Goal: Information Seeking & Learning: Learn about a topic

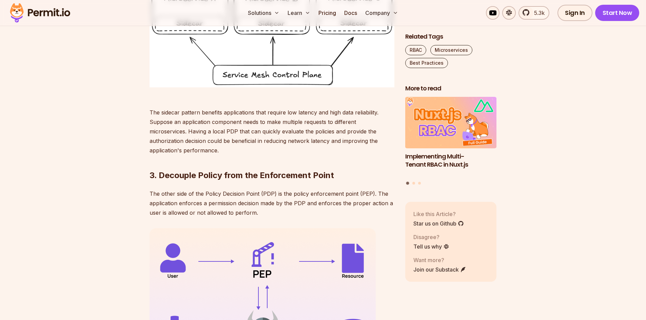
scroll to position [780, 0]
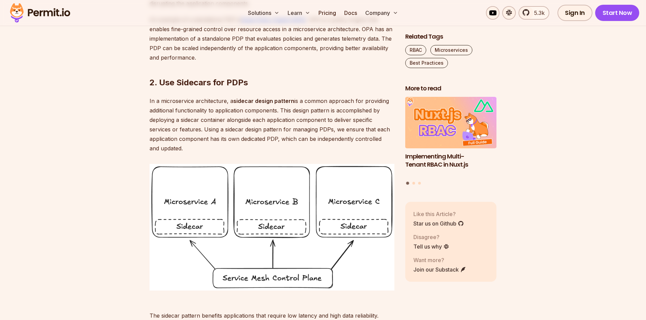
click at [307, 119] on p "In a microservice architecture, a sidecar design pattern is a common approach f…" at bounding box center [272, 124] width 245 height 57
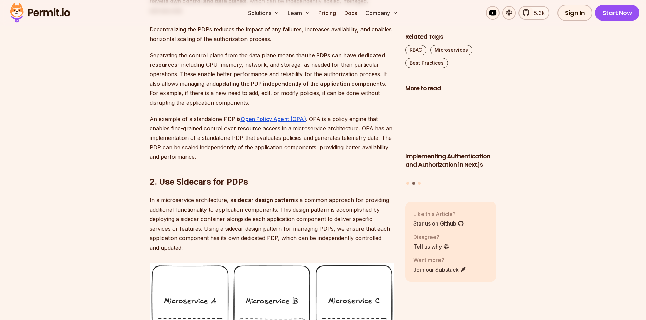
scroll to position [610, 0]
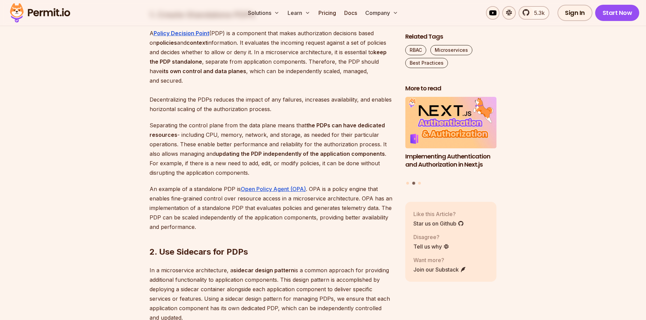
click at [270, 274] on strong "sidecar design pattern" at bounding box center [263, 270] width 61 height 7
click at [194, 306] on p "In a microservice architecture, a sidecar design pattern is a common approach f…" at bounding box center [272, 294] width 245 height 57
click at [201, 305] on p "In a microservice architecture, a sidecar design pattern is a common approach f…" at bounding box center [272, 294] width 245 height 57
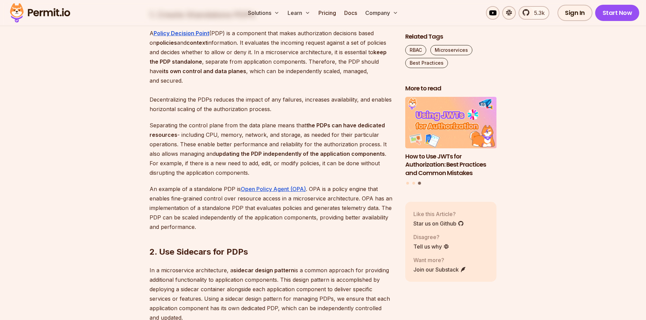
click at [346, 306] on p "In a microservice architecture, a sidecar design pattern is a common approach f…" at bounding box center [272, 294] width 245 height 57
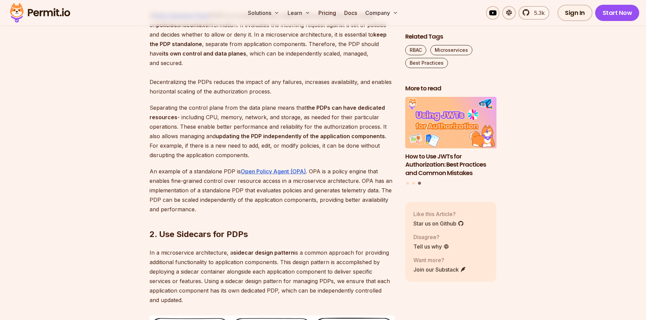
scroll to position [644, 0]
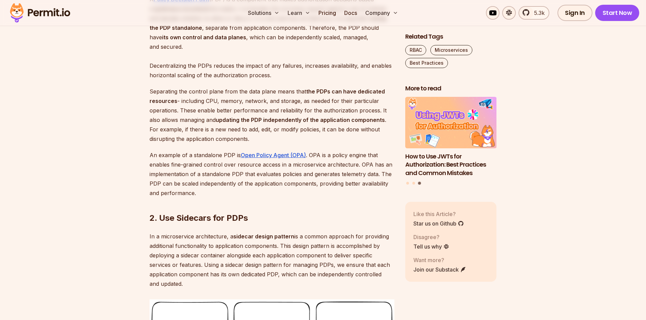
click at [220, 283] on p "In a microservice architecture, a sidecar design pattern is a common approach f…" at bounding box center [272, 260] width 245 height 57
click at [246, 283] on p "In a microservice architecture, a sidecar design pattern is a common approach f…" at bounding box center [272, 260] width 245 height 57
click at [297, 283] on p "In a microservice architecture, a sidecar design pattern is a common approach f…" at bounding box center [272, 260] width 245 height 57
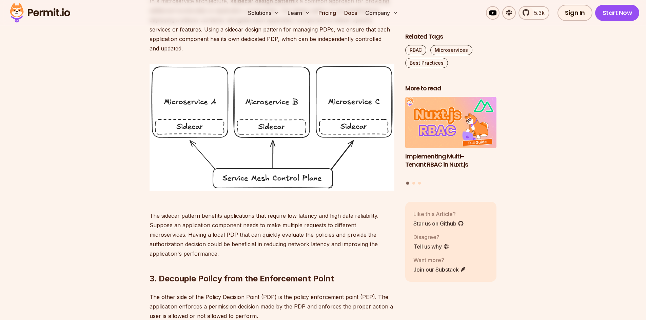
scroll to position [881, 0]
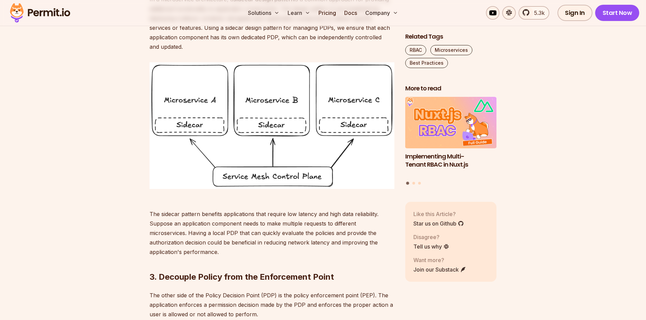
drag, startPoint x: 246, startPoint y: 237, endPoint x: 271, endPoint y: 230, distance: 25.7
click at [247, 236] on p "The sidecar pattern benefits applications that require low latency and high dat…" at bounding box center [272, 228] width 245 height 57
click at [276, 229] on p "The sidecar pattern benefits applications that require low latency and high dat…" at bounding box center [272, 228] width 245 height 57
click at [266, 224] on p "The sidecar pattern benefits applications that require low latency and high dat…" at bounding box center [272, 228] width 245 height 57
click at [233, 231] on p "The sidecar pattern benefits applications that require low latency and high dat…" at bounding box center [272, 228] width 245 height 57
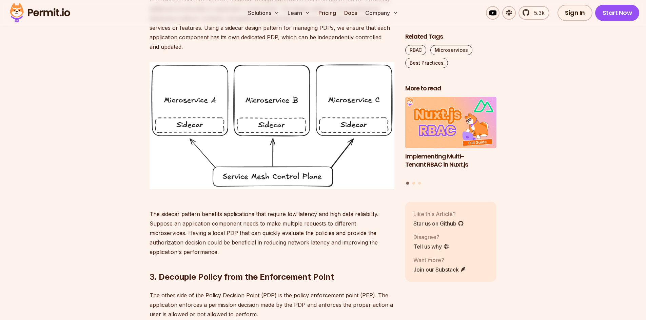
click at [237, 239] on p "The sidecar pattern benefits applications that require low latency and high dat…" at bounding box center [272, 228] width 245 height 57
click at [230, 239] on p "The sidecar pattern benefits applications that require low latency and high dat…" at bounding box center [272, 228] width 245 height 57
click at [213, 240] on p "The sidecar pattern benefits applications that require low latency and high dat…" at bounding box center [272, 228] width 245 height 57
click at [211, 243] on p "The sidecar pattern benefits applications that require low latency and high dat…" at bounding box center [272, 228] width 245 height 57
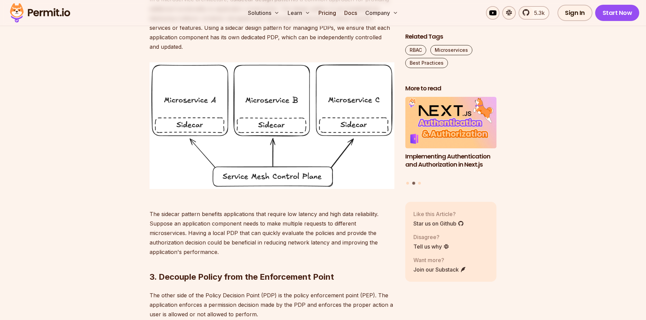
click at [210, 244] on p "The sidecar pattern benefits applications that require low latency and high dat…" at bounding box center [272, 228] width 245 height 57
click at [211, 243] on p "The sidecar pattern benefits applications that require low latency and high dat…" at bounding box center [272, 228] width 245 height 57
click at [208, 241] on p "The sidecar pattern benefits applications that require low latency and high dat…" at bounding box center [272, 228] width 245 height 57
click at [296, 247] on p "The sidecar pattern benefits applications that require low latency and high dat…" at bounding box center [272, 228] width 245 height 57
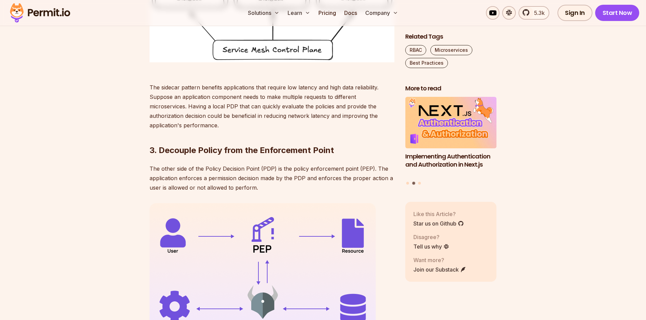
scroll to position [949, 0]
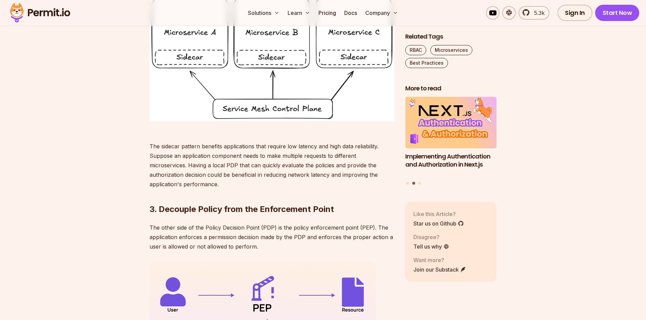
click at [312, 189] on p "The sidecar pattern benefits applications that require low latency and high dat…" at bounding box center [272, 160] width 245 height 57
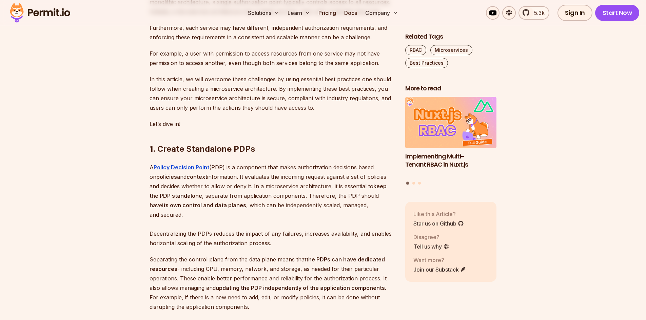
scroll to position [441, 0]
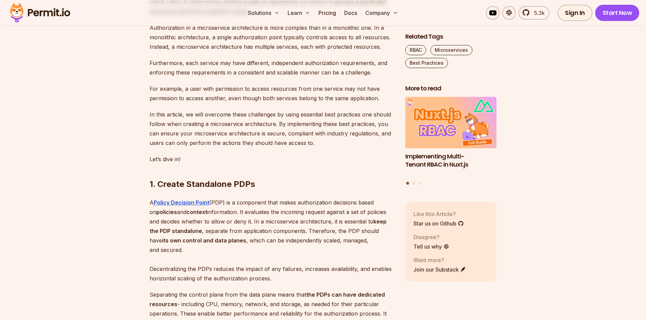
click at [285, 223] on p "A Policy Decision Point (PDP) is a component that makes authorization decisions…" at bounding box center [272, 240] width 245 height 85
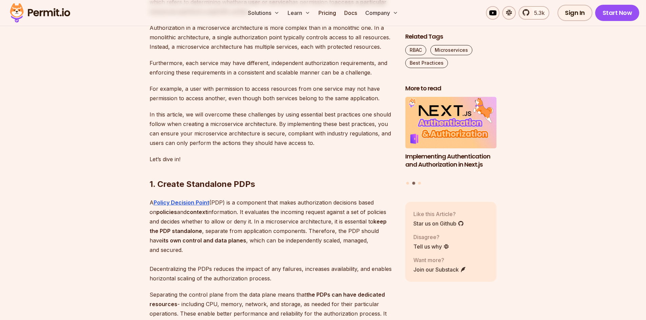
click at [233, 240] on p "A Policy Decision Point (PDP) is a component that makes authorization decisions…" at bounding box center [272, 240] width 245 height 85
click at [261, 235] on p "A Policy Decision Point (PDP) is a component that makes authorization decisions…" at bounding box center [272, 240] width 245 height 85
click at [302, 227] on p "A Policy Decision Point (PDP) is a component that makes authorization decisions…" at bounding box center [272, 240] width 245 height 85
click at [362, 232] on p "A Policy Decision Point (PDP) is a component that makes authorization decisions…" at bounding box center [272, 240] width 245 height 85
click at [363, 232] on p "A Policy Decision Point (PDP) is a component that makes authorization decisions…" at bounding box center [272, 240] width 245 height 85
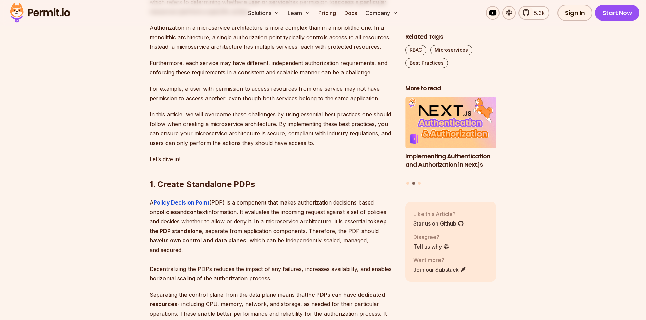
click at [381, 232] on p "A Policy Decision Point (PDP) is a component that makes authorization decisions…" at bounding box center [272, 240] width 245 height 85
drag, startPoint x: 207, startPoint y: 242, endPoint x: 257, endPoint y: 242, distance: 50.5
click at [257, 242] on p "A Policy Decision Point (PDP) is a component that makes authorization decisions…" at bounding box center [272, 240] width 245 height 85
click at [323, 238] on p "A Policy Decision Point (PDP) is a component that makes authorization decisions…" at bounding box center [272, 240] width 245 height 85
click at [226, 250] on p "A Policy Decision Point (PDP) is a component that makes authorization decisions…" at bounding box center [272, 240] width 245 height 85
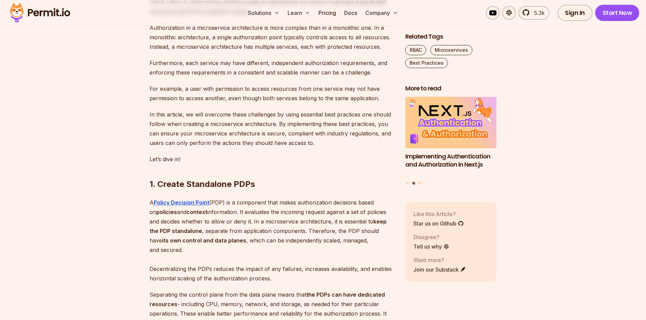
click at [310, 248] on p "A Policy Decision Point (PDP) is a component that makes authorization decisions…" at bounding box center [272, 240] width 245 height 85
drag, startPoint x: 323, startPoint y: 231, endPoint x: 272, endPoint y: 240, distance: 51.6
click at [273, 239] on p "A Policy Decision Point (PDP) is a component that makes authorization decisions…" at bounding box center [272, 240] width 245 height 85
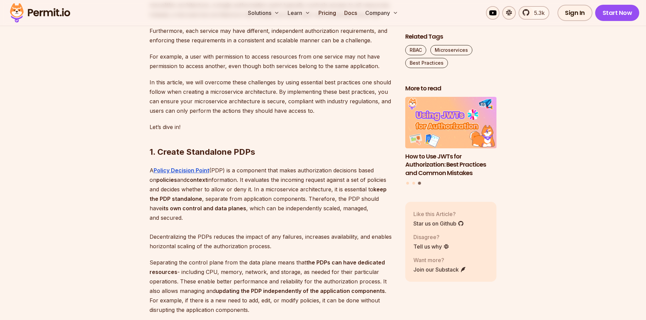
scroll to position [475, 0]
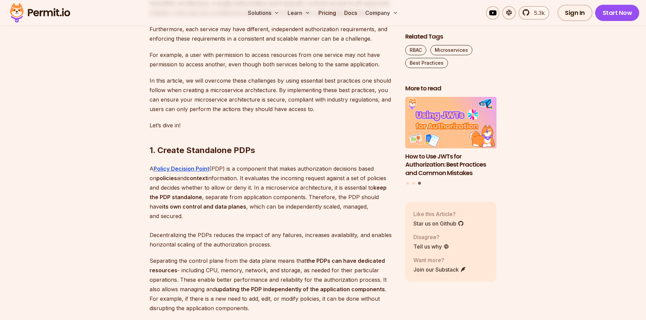
drag, startPoint x: 278, startPoint y: 242, endPoint x: 252, endPoint y: 246, distance: 26.8
click at [252, 246] on p "A Policy Decision Point (PDP) is a component that makes authorization decisions…" at bounding box center [272, 206] width 245 height 85
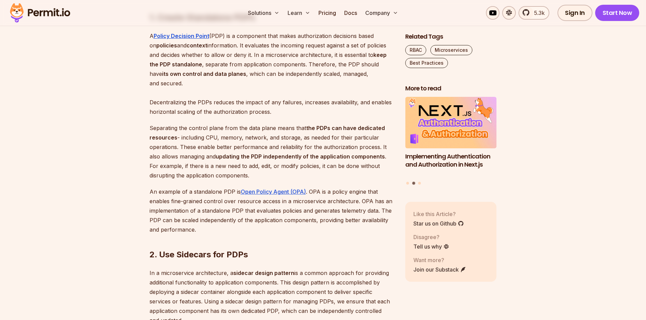
scroll to position [610, 0]
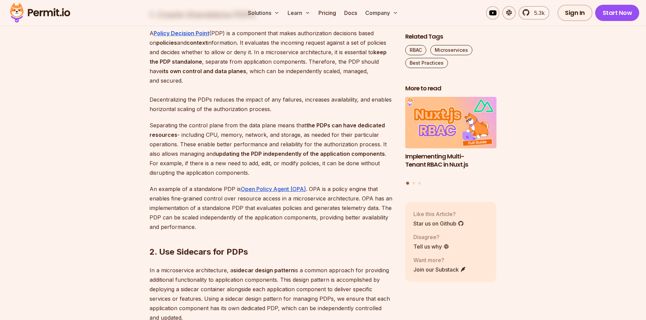
click at [290, 227] on p "An example of a standalone PDP is Open Policy Agent (OPA) . OPA is a policy eng…" at bounding box center [272, 207] width 245 height 47
click at [210, 232] on p "An example of a standalone PDP is Open Policy Agent (OPA) . OPA is a policy eng…" at bounding box center [272, 207] width 245 height 47
click at [239, 232] on p "An example of a standalone PDP is Open Policy Agent (OPA) . OPA is a policy eng…" at bounding box center [272, 207] width 245 height 47
click at [257, 232] on p "An example of a standalone PDP is Open Policy Agent (OPA) . OPA is a policy eng…" at bounding box center [272, 207] width 245 height 47
click at [260, 232] on p "An example of a standalone PDP is Open Policy Agent (OPA) . OPA is a policy eng…" at bounding box center [272, 207] width 245 height 47
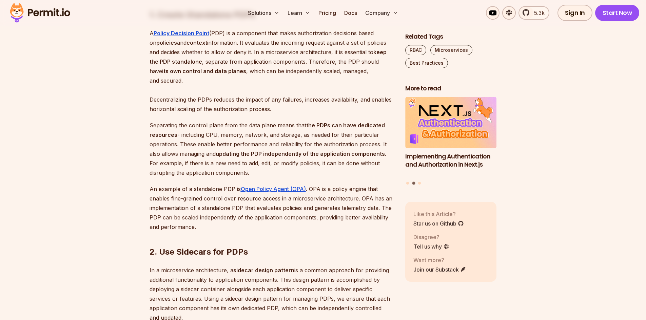
click at [191, 210] on p "An example of a standalone PDP is Open Policy Agent (OPA) . OPA is a policy eng…" at bounding box center [272, 207] width 245 height 47
click at [350, 212] on p "An example of a standalone PDP is Open Policy Agent (OPA) . OPA is a policy eng…" at bounding box center [272, 207] width 245 height 47
click at [263, 216] on p "An example of a standalone PDP is Open Policy Agent (OPA) . OPA is a policy eng…" at bounding box center [272, 207] width 245 height 47
click at [370, 220] on p "An example of a standalone PDP is Open Policy Agent (OPA) . OPA is a policy eng…" at bounding box center [272, 207] width 245 height 47
click at [385, 216] on p "An example of a standalone PDP is Open Policy Agent (OPA) . OPA is a policy eng…" at bounding box center [272, 207] width 245 height 47
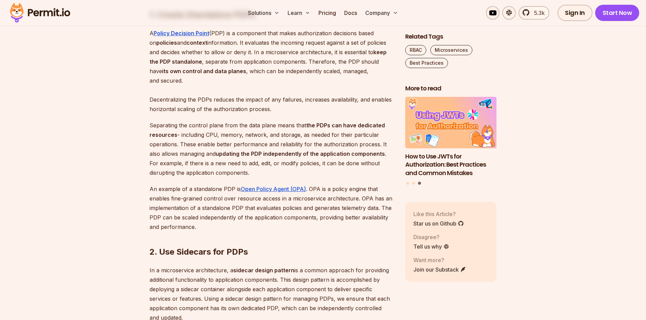
click at [258, 226] on p "An example of a standalone PDP is Open Policy Agent (OPA) . OPA is a policy eng…" at bounding box center [272, 207] width 245 height 47
click at [315, 228] on p "An example of a standalone PDP is Open Policy Agent (OPA) . OPA is a policy eng…" at bounding box center [272, 207] width 245 height 47
click at [277, 225] on p "An example of a standalone PDP is Open Policy Agent (OPA) . OPA is a policy eng…" at bounding box center [272, 207] width 245 height 47
click at [294, 225] on p "An example of a standalone PDP is Open Policy Agent (OPA) . OPA is a policy eng…" at bounding box center [272, 207] width 245 height 47
click at [331, 225] on p "An example of a standalone PDP is Open Policy Agent (OPA) . OPA is a policy eng…" at bounding box center [272, 207] width 245 height 47
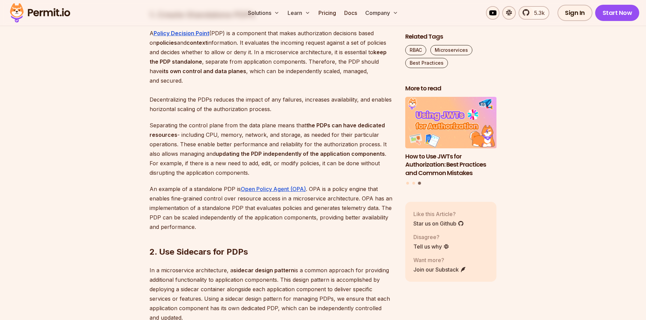
click at [372, 224] on p "An example of a standalone PDP is Open Policy Agent (OPA) . OPA is a policy eng…" at bounding box center [272, 207] width 245 height 47
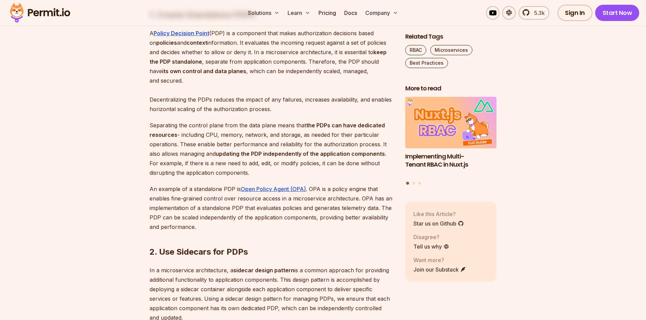
click at [353, 232] on p "An example of a standalone PDP is Open Policy Agent (OPA) . OPA is a policy eng…" at bounding box center [272, 207] width 245 height 47
click at [284, 274] on strong "sidecar design pattern" at bounding box center [263, 270] width 61 height 7
click at [259, 299] on p "In a microservice architecture, a sidecar design pattern is a common approach f…" at bounding box center [272, 294] width 245 height 57
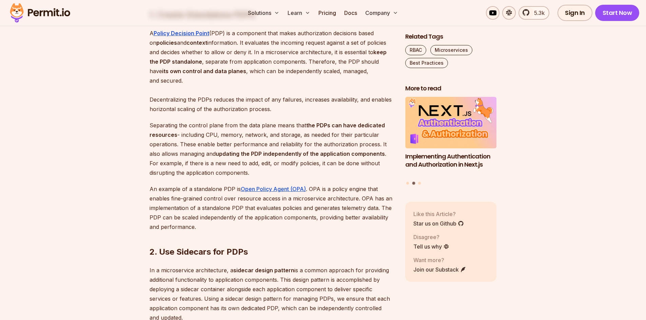
click at [190, 307] on p "In a microservice architecture, a sidecar design pattern is a common approach f…" at bounding box center [272, 294] width 245 height 57
click at [228, 305] on p "In a microservice architecture, a sidecar design pattern is a common approach f…" at bounding box center [272, 294] width 245 height 57
click at [249, 304] on p "In a microservice architecture, a sidecar design pattern is a common approach f…" at bounding box center [272, 294] width 245 height 57
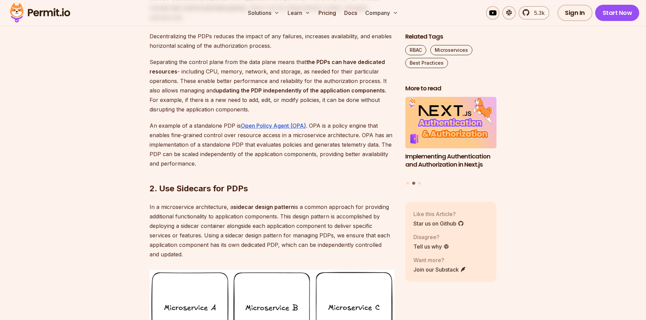
scroll to position [678, 0]
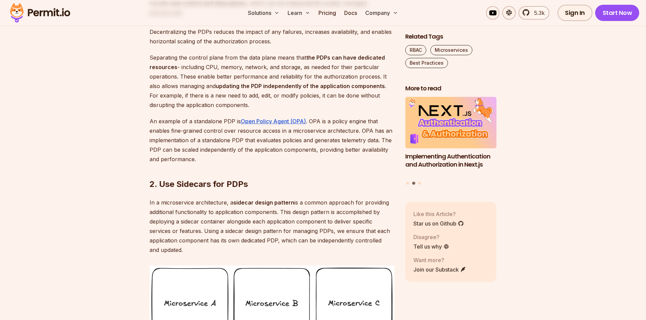
click at [276, 255] on p "In a microservice architecture, a sidecar design pattern is a common approach f…" at bounding box center [272, 226] width 245 height 57
click at [302, 255] on p "In a microservice architecture, a sidecar design pattern is a common approach f…" at bounding box center [272, 226] width 245 height 57
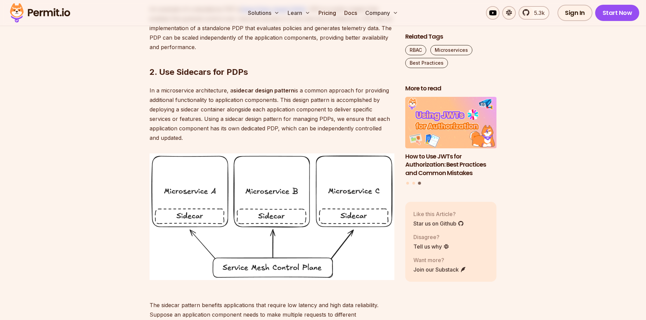
scroll to position [881, 0]
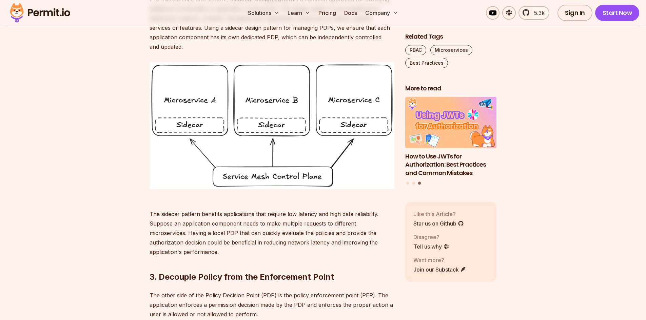
click at [225, 231] on p "The sidecar pattern benefits applications that require low latency and high dat…" at bounding box center [272, 228] width 245 height 57
click at [281, 231] on p "The sidecar pattern benefits applications that require low latency and high dat…" at bounding box center [272, 228] width 245 height 57
click at [256, 233] on p "The sidecar pattern benefits applications that require low latency and high dat…" at bounding box center [272, 228] width 245 height 57
click at [314, 232] on p "The sidecar pattern benefits applications that require low latency and high dat…" at bounding box center [272, 228] width 245 height 57
click at [330, 231] on p "The sidecar pattern benefits applications that require low latency and high dat…" at bounding box center [272, 228] width 245 height 57
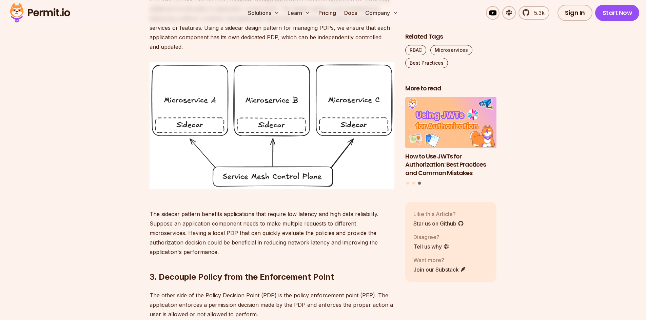
drag, startPoint x: 203, startPoint y: 238, endPoint x: 237, endPoint y: 242, distance: 33.5
click at [203, 238] on p "The sidecar pattern benefits applications that require low latency and high dat…" at bounding box center [272, 228] width 245 height 57
click at [241, 242] on p "The sidecar pattern benefits applications that require low latency and high dat…" at bounding box center [272, 228] width 245 height 57
click at [289, 242] on p "The sidecar pattern benefits applications that require low latency and high dat…" at bounding box center [272, 228] width 245 height 57
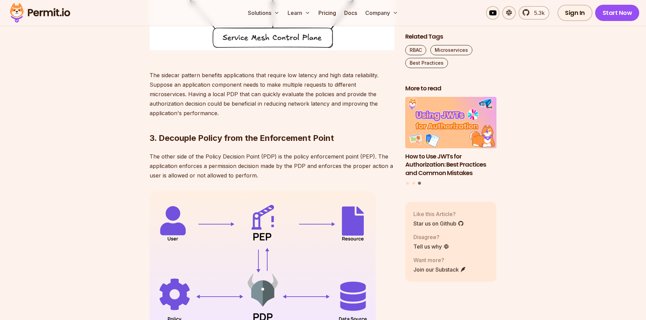
scroll to position [983, 0]
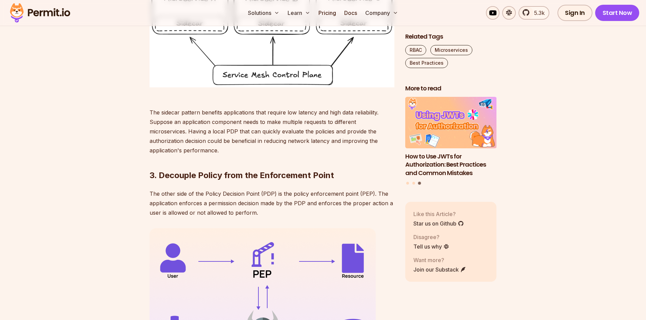
click at [330, 155] on p "The sidecar pattern benefits applications that require low latency and high dat…" at bounding box center [272, 126] width 245 height 57
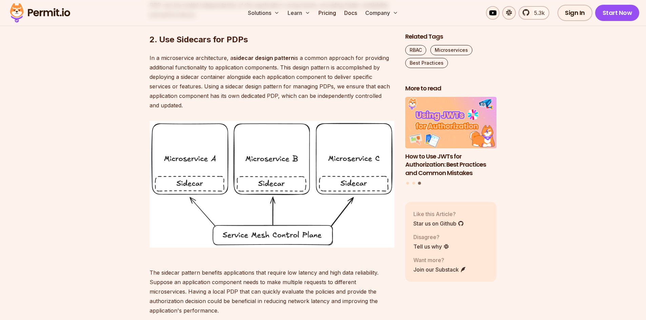
scroll to position [780, 0]
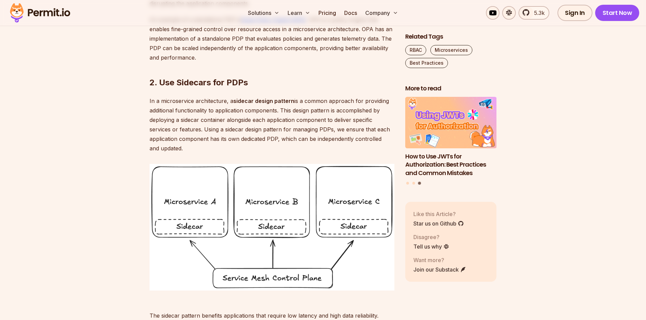
click at [283, 153] on p "In a microservice architecture, a sidecar design pattern is a common approach f…" at bounding box center [272, 124] width 245 height 57
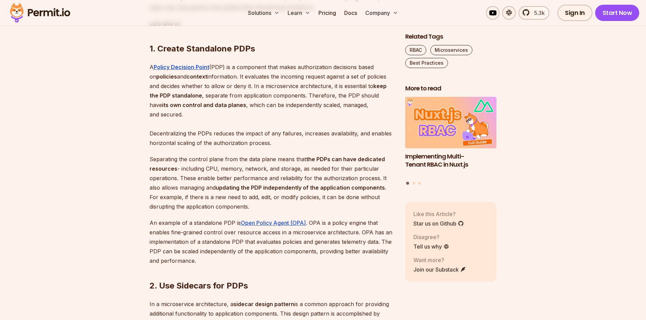
scroll to position [610, 0]
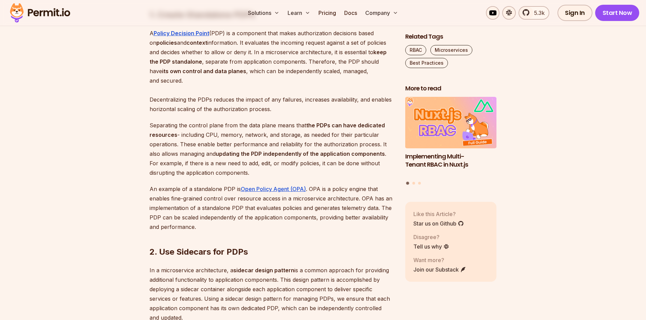
drag, startPoint x: 219, startPoint y: 113, endPoint x: 490, endPoint y: 4, distance: 291.8
click at [223, 111] on p "A Policy Decision Point (PDP) is a component that makes authorization decisions…" at bounding box center [272, 70] width 245 height 85
